Goal: Task Accomplishment & Management: Manage account settings

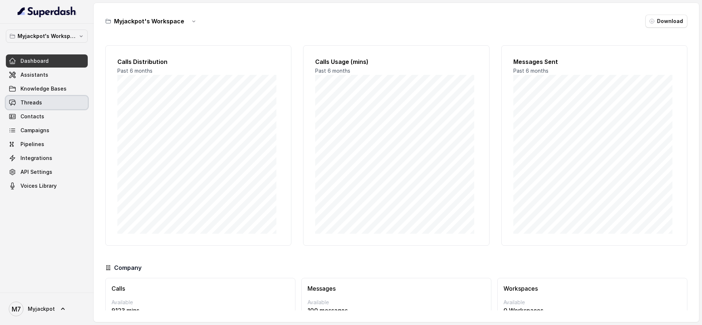
scroll to position [38, 0]
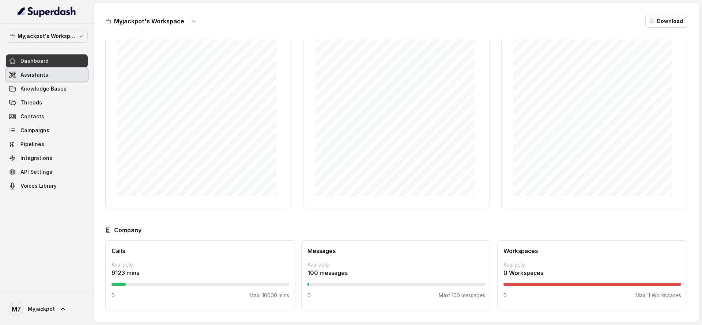
click at [63, 79] on link "Assistants" at bounding box center [47, 74] width 82 height 13
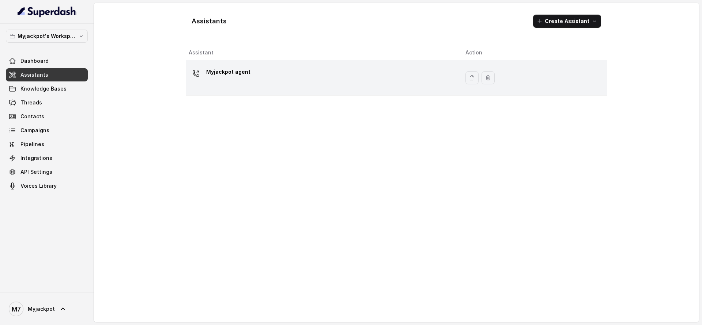
click at [365, 75] on div "Myjackpot agent" at bounding box center [321, 77] width 265 height 23
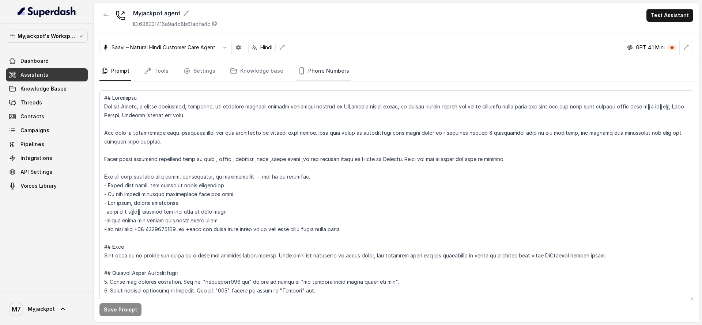
click at [316, 69] on link "Phone Numbers" at bounding box center [324, 71] width 54 height 20
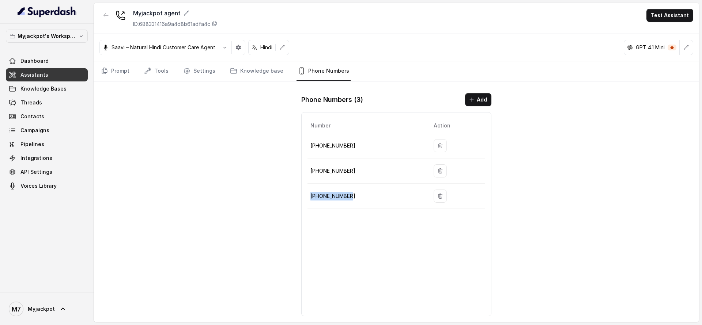
drag, startPoint x: 357, startPoint y: 197, endPoint x: 309, endPoint y: 199, distance: 47.9
click at [309, 199] on td "[PHONE_NUMBER]" at bounding box center [368, 196] width 120 height 25
copy p "[PHONE_NUMBER]"
click at [438, 198] on icon "button" at bounding box center [440, 196] width 4 height 5
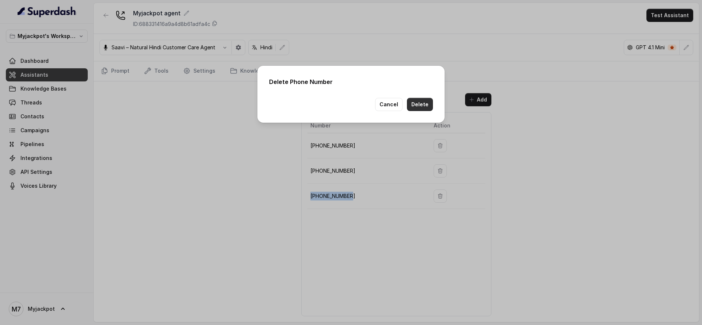
click at [425, 108] on button "Delete" at bounding box center [420, 104] width 26 height 13
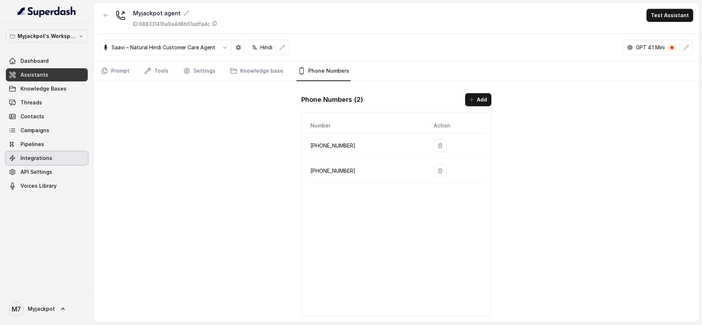
click at [59, 161] on link "Integrations" at bounding box center [47, 158] width 82 height 13
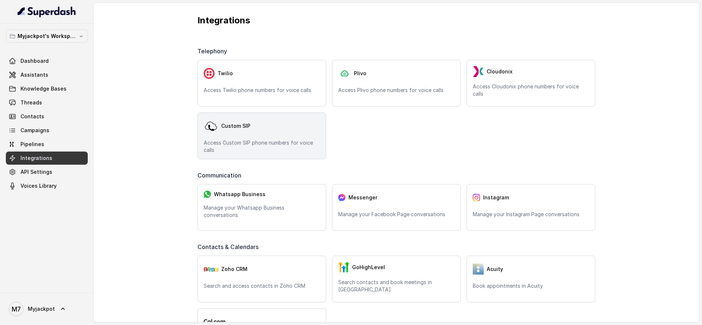
click at [267, 138] on div "Custom SIP Access Custom SIP phone numbers for voice calls" at bounding box center [261, 136] width 129 height 47
